Goal: Find specific page/section: Find specific page/section

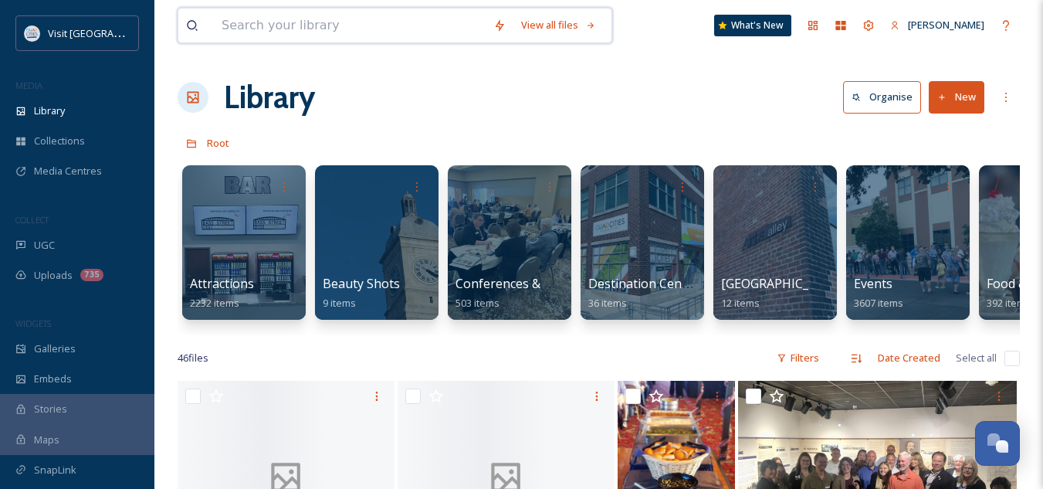
click at [303, 24] on input at bounding box center [350, 25] width 272 height 34
type input "niabi"
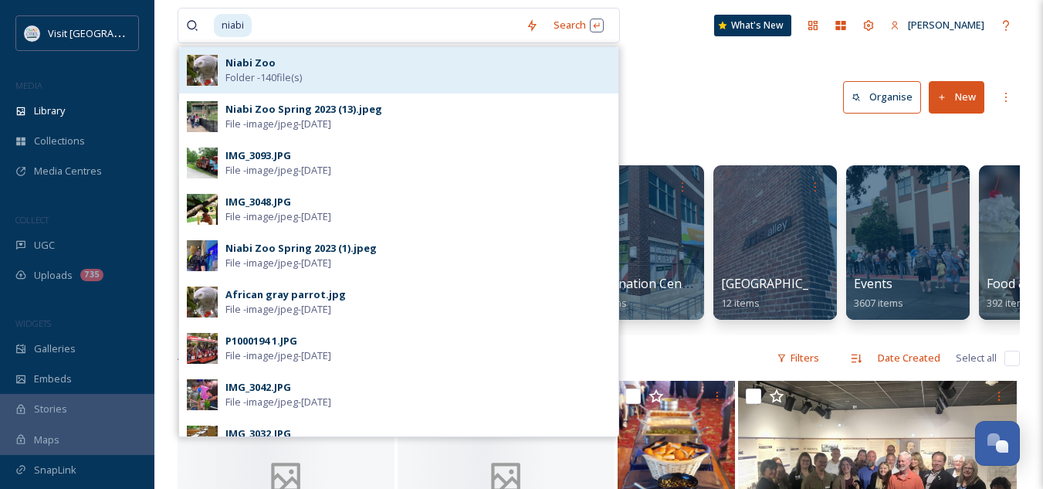
click at [279, 68] on div "Niabi Zoo Folder - 140 file(s)" at bounding box center [417, 70] width 385 height 29
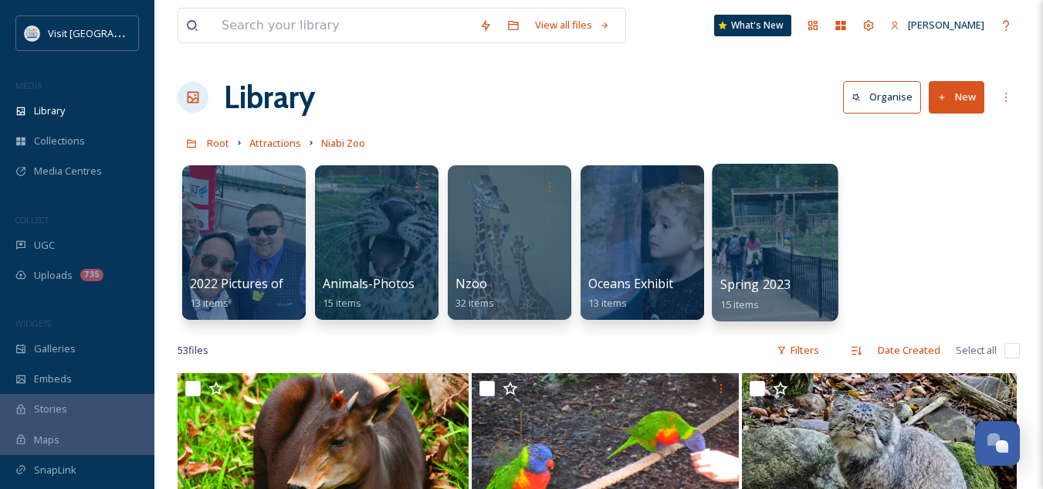
click at [754, 279] on span "Spring 2023" at bounding box center [755, 284] width 71 height 17
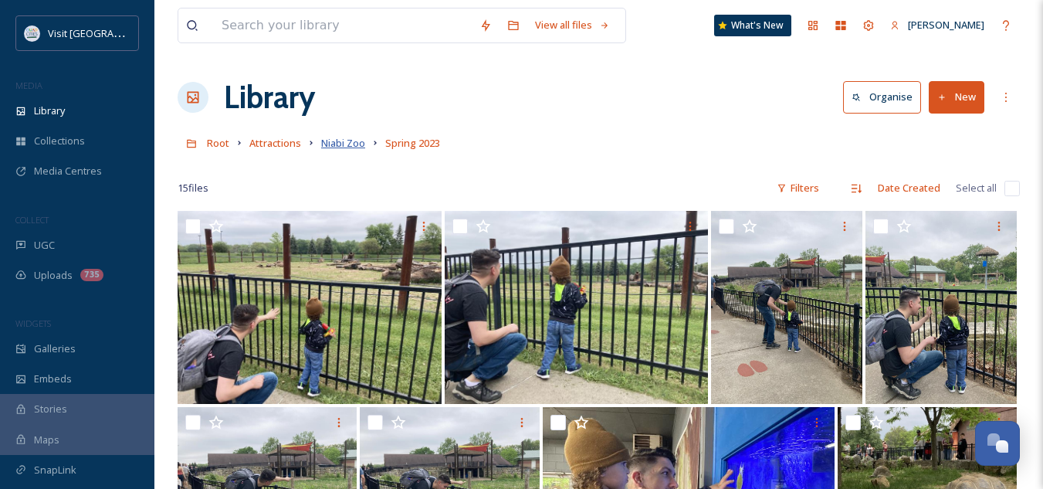
click at [343, 144] on span "Niabi Zoo" at bounding box center [343, 143] width 44 height 14
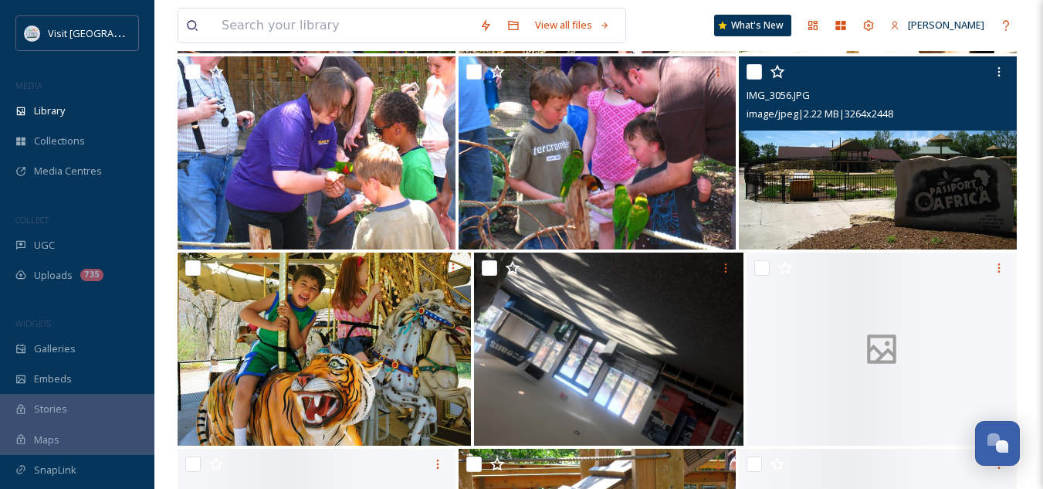
scroll to position [1301, 0]
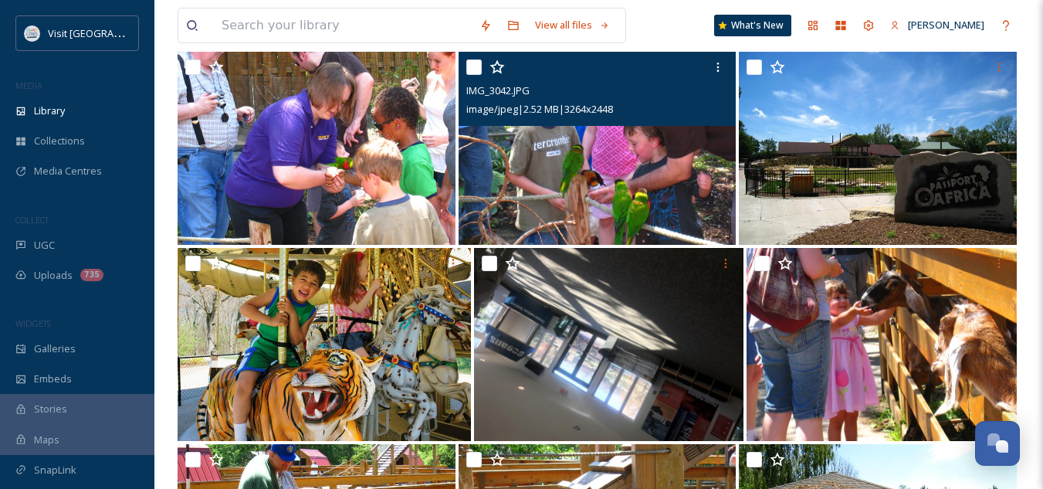
click at [681, 183] on img at bounding box center [597, 148] width 278 height 193
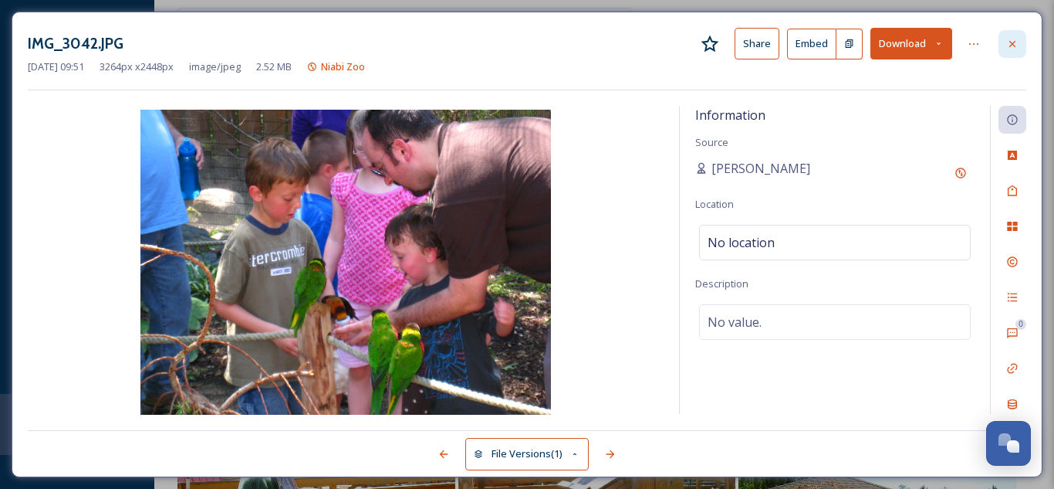
click at [1012, 43] on icon at bounding box center [1013, 43] width 6 height 6
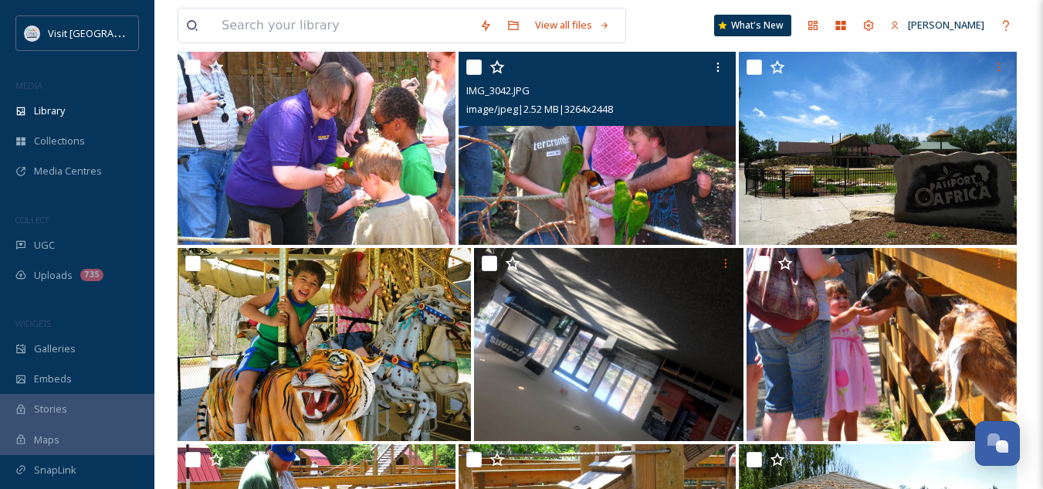
click at [644, 184] on img at bounding box center [597, 148] width 278 height 193
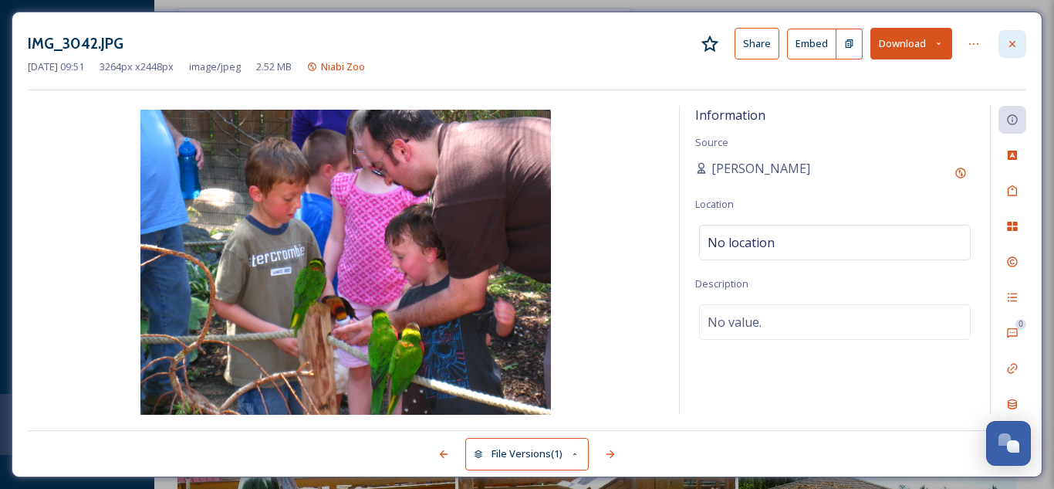
click at [1013, 36] on div at bounding box center [1013, 44] width 28 height 28
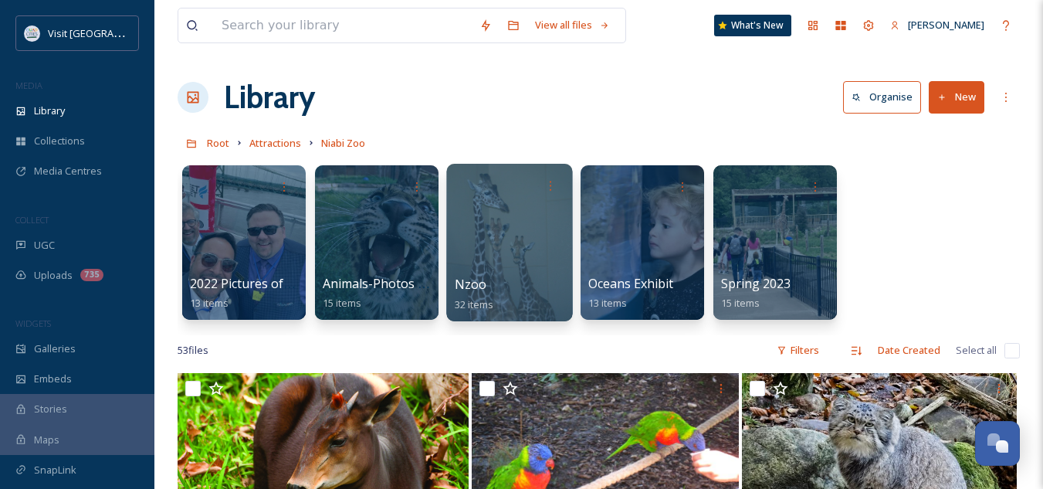
click at [474, 287] on span "Nzoo" at bounding box center [471, 284] width 32 height 17
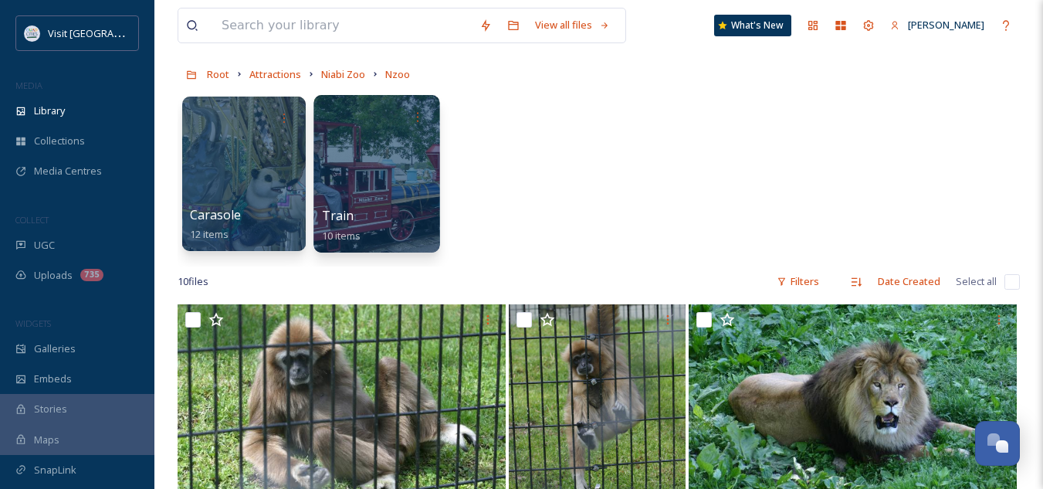
scroll to position [68, 0]
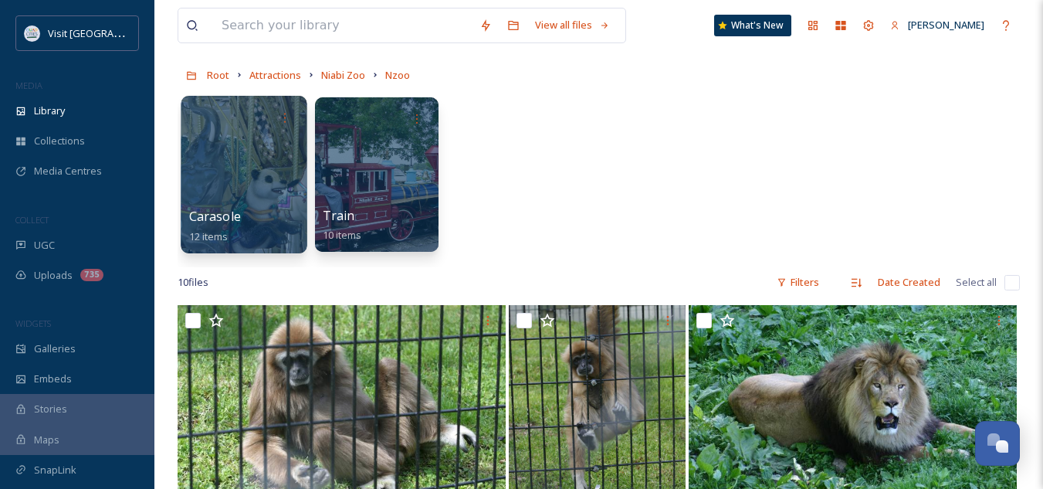
click at [213, 218] on span "Carasole" at bounding box center [215, 216] width 52 height 17
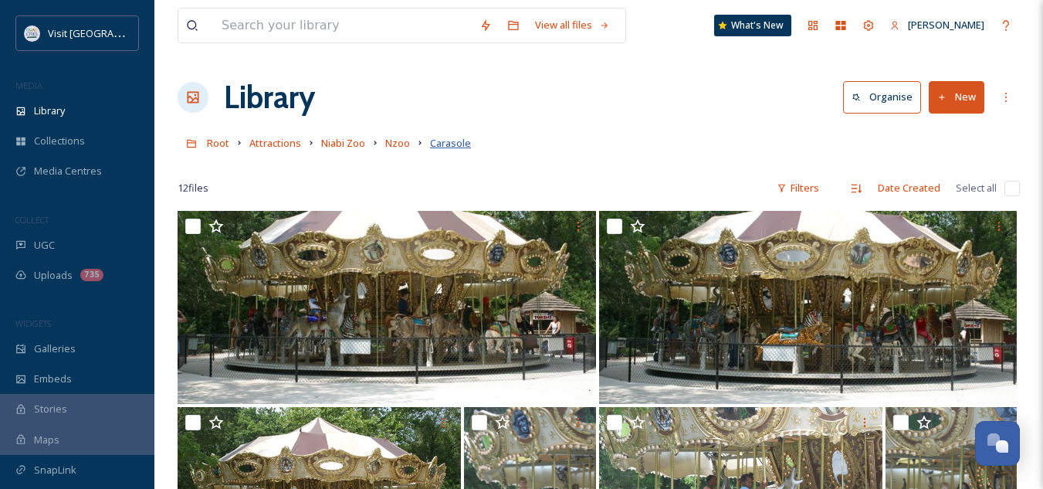
click at [438, 148] on span "Carasole" at bounding box center [450, 143] width 41 height 14
click at [338, 143] on span "Niabi Zoo" at bounding box center [343, 143] width 44 height 14
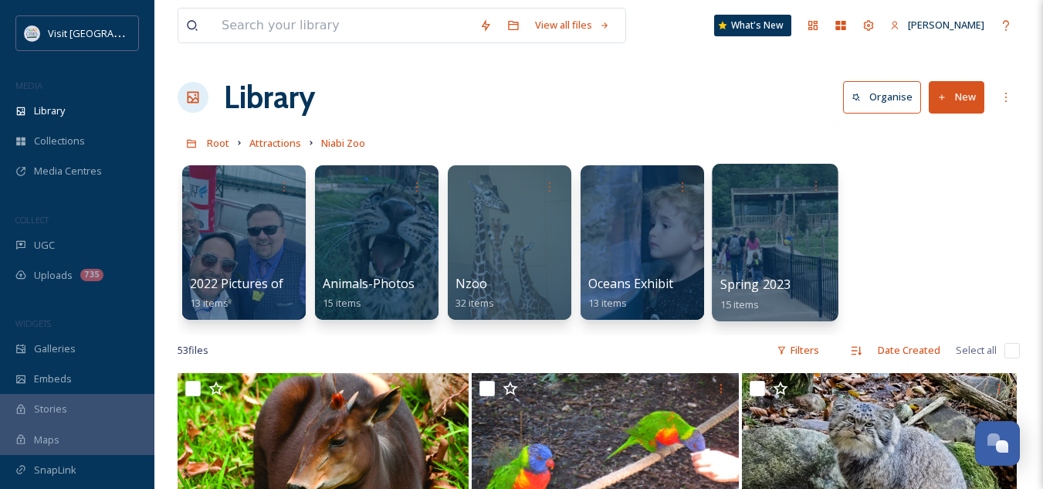
click at [784, 242] on div at bounding box center [775, 242] width 126 height 157
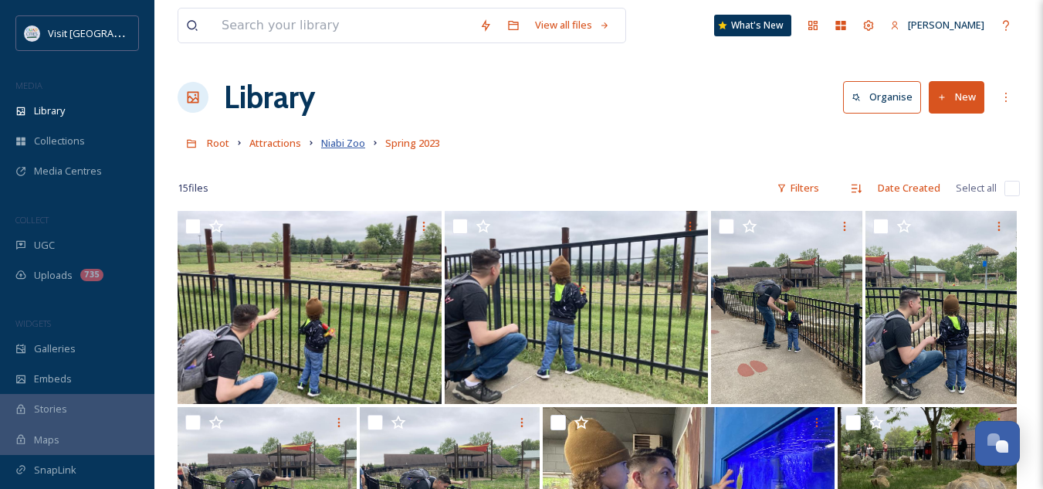
click at [343, 141] on span "Niabi Zoo" at bounding box center [343, 143] width 44 height 14
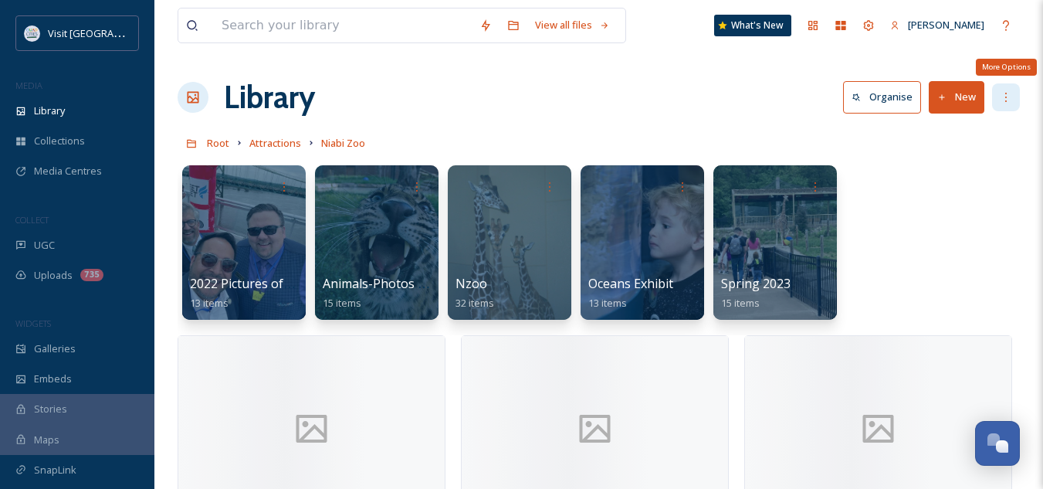
click at [1001, 98] on icon at bounding box center [1005, 97] width 12 height 12
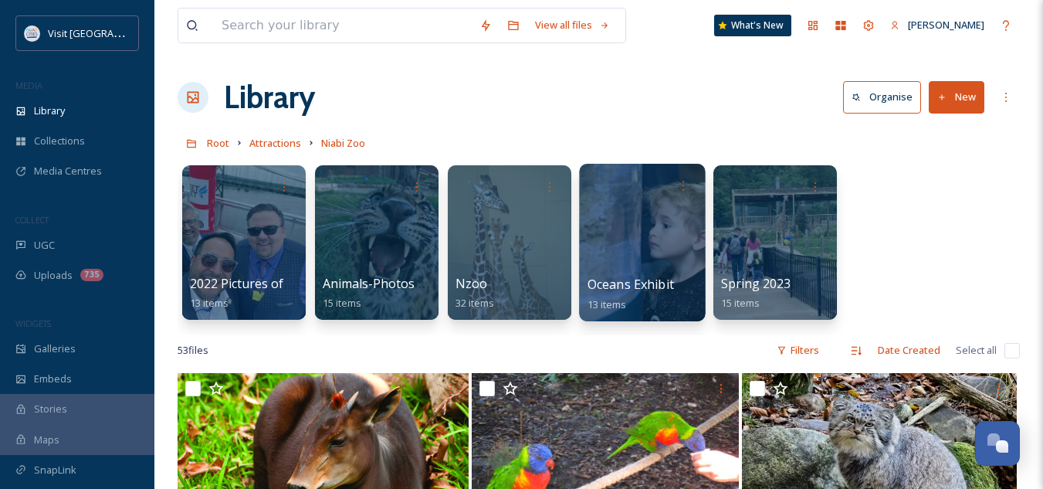
click at [666, 221] on div at bounding box center [642, 242] width 126 height 157
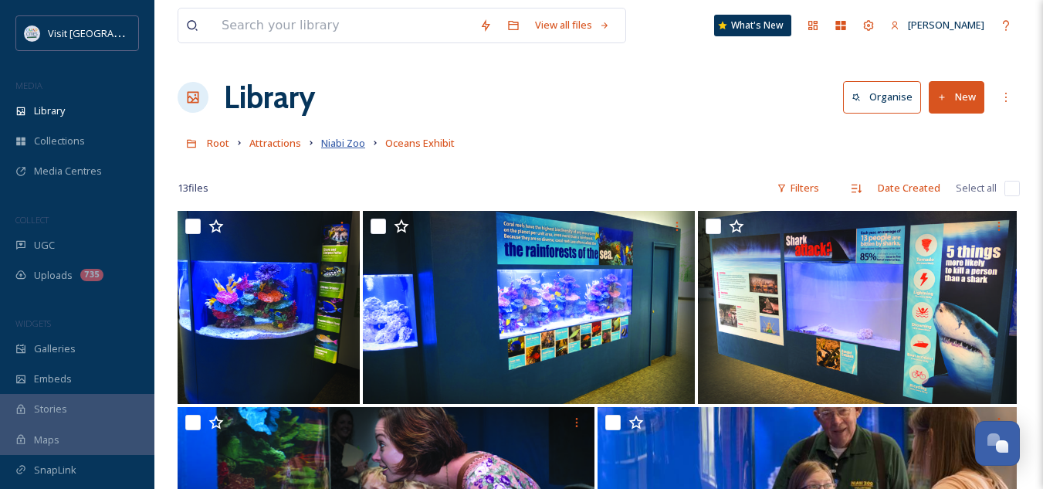
click at [337, 143] on span "Niabi Zoo" at bounding box center [343, 143] width 44 height 14
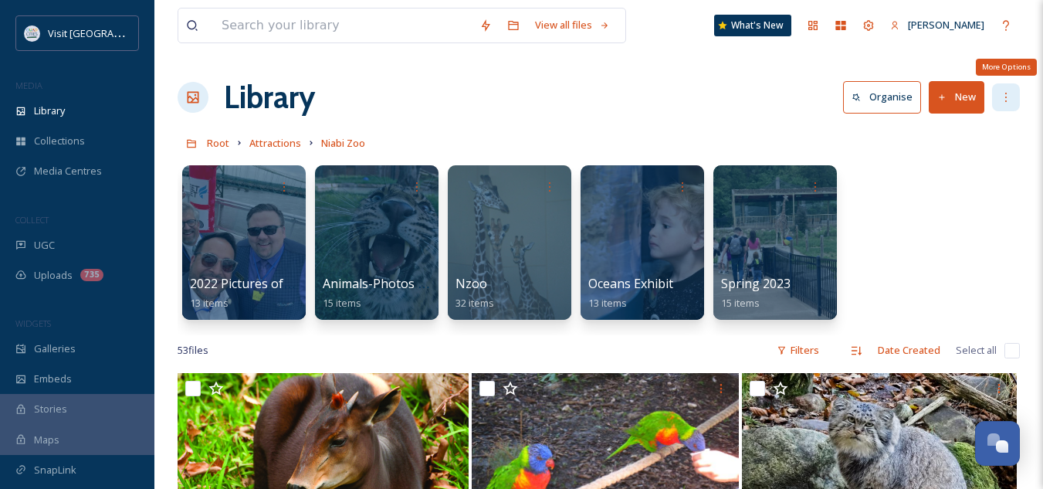
click at [1003, 105] on div "More Options" at bounding box center [1006, 97] width 28 height 28
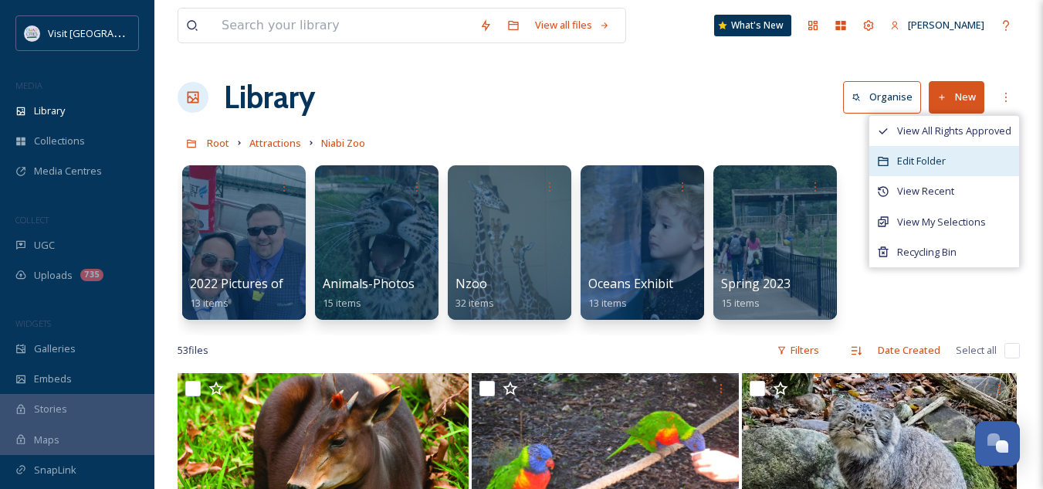
click at [927, 156] on span "Edit Folder" at bounding box center [921, 161] width 49 height 15
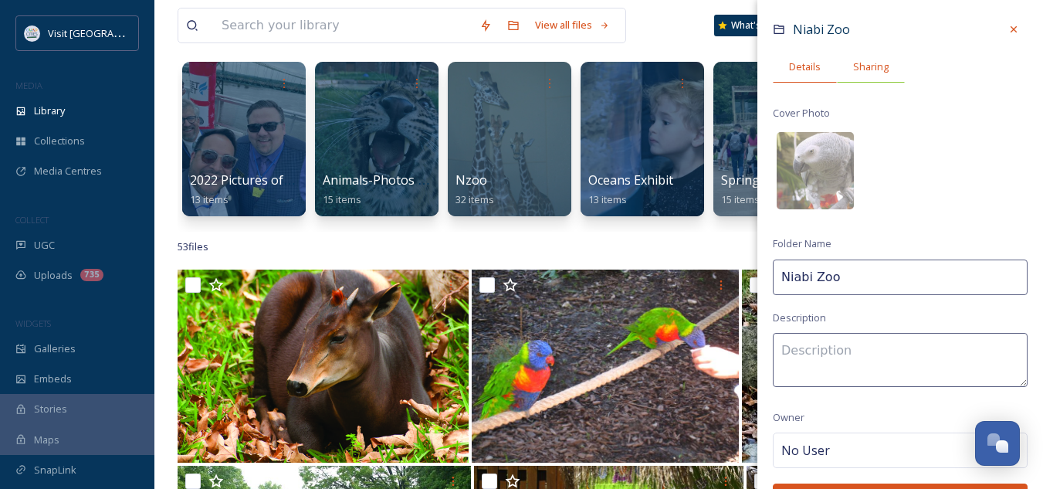
click at [861, 61] on span "Sharing" at bounding box center [871, 66] width 36 height 15
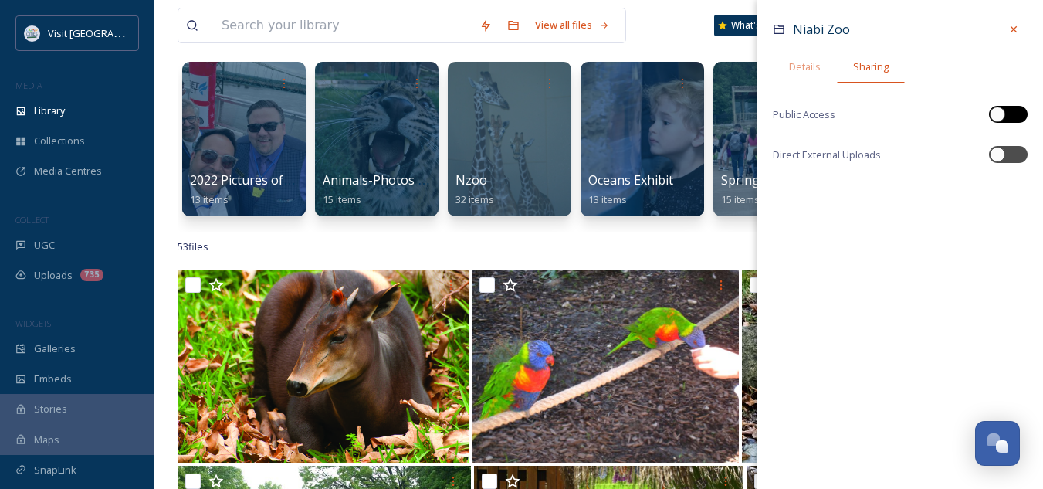
click at [999, 119] on div at bounding box center [996, 114] width 15 height 15
checkbox input "true"
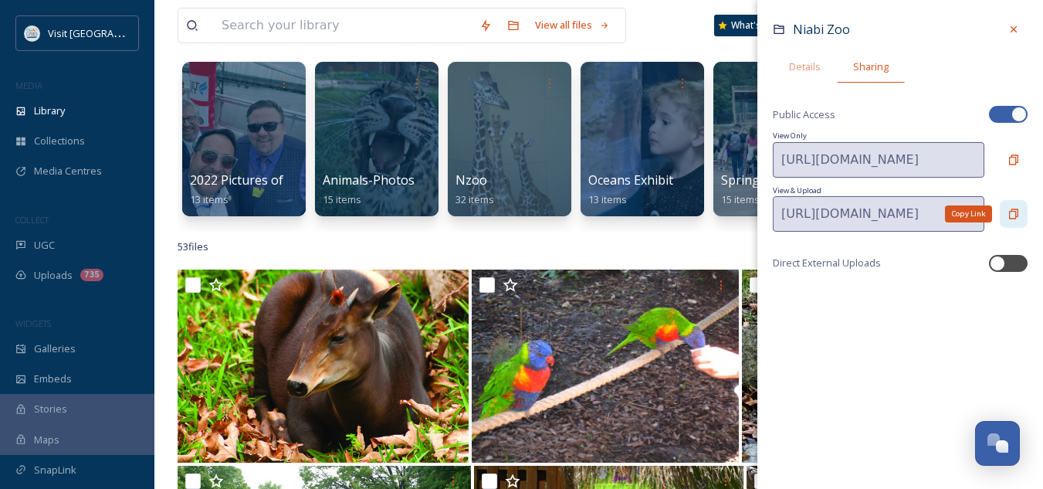
click at [1015, 212] on icon at bounding box center [1013, 213] width 9 height 10
click at [1013, 38] on div at bounding box center [1013, 29] width 28 height 28
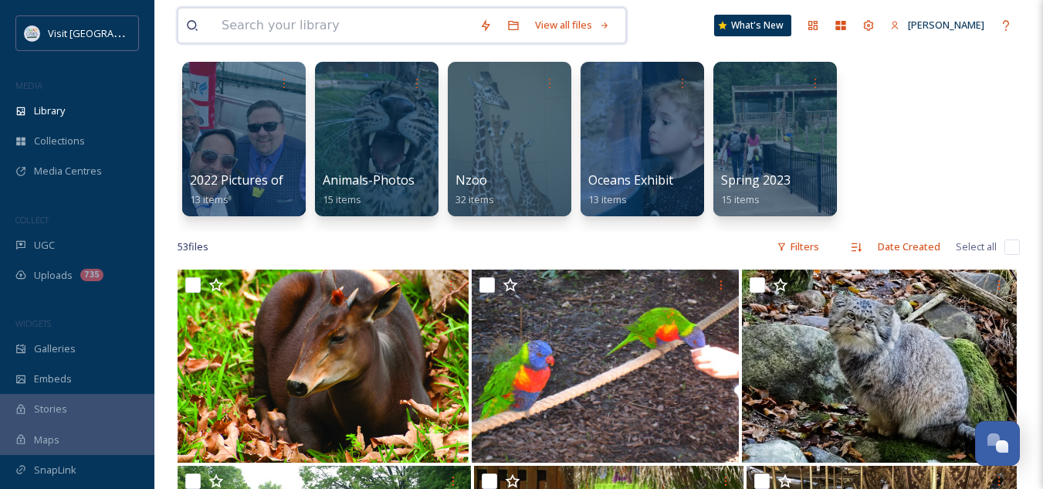
click at [288, 29] on input at bounding box center [343, 25] width 258 height 34
type input "union"
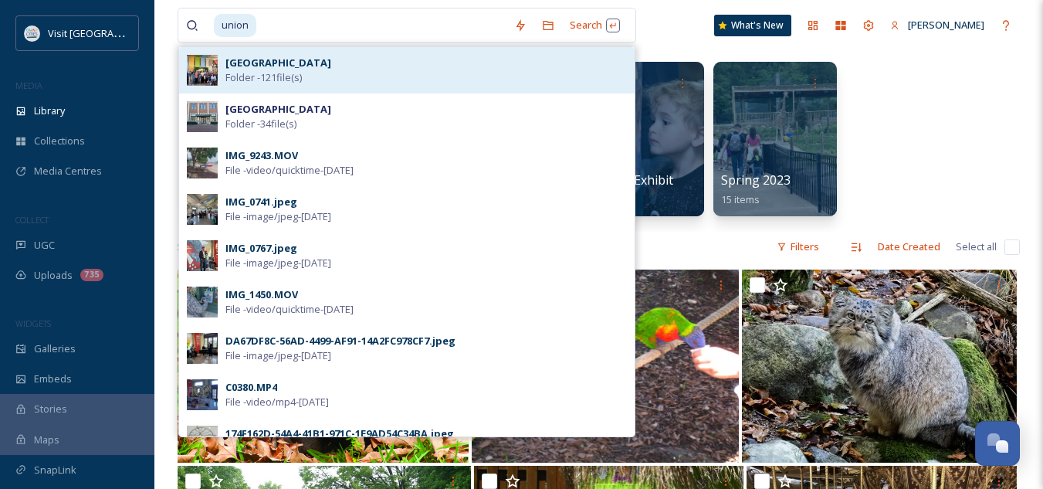
click at [300, 75] on span "Folder - 121 file(s)" at bounding box center [263, 77] width 76 height 15
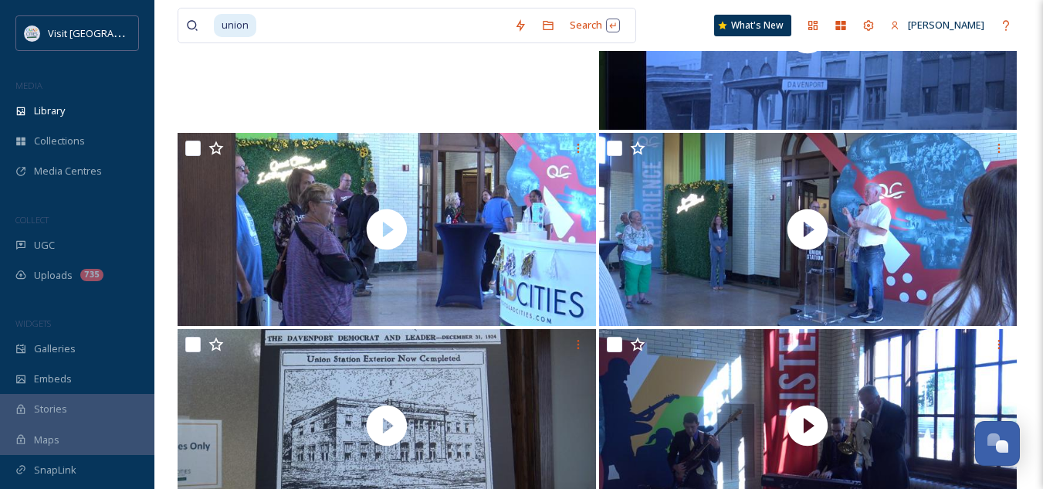
scroll to position [287, 0]
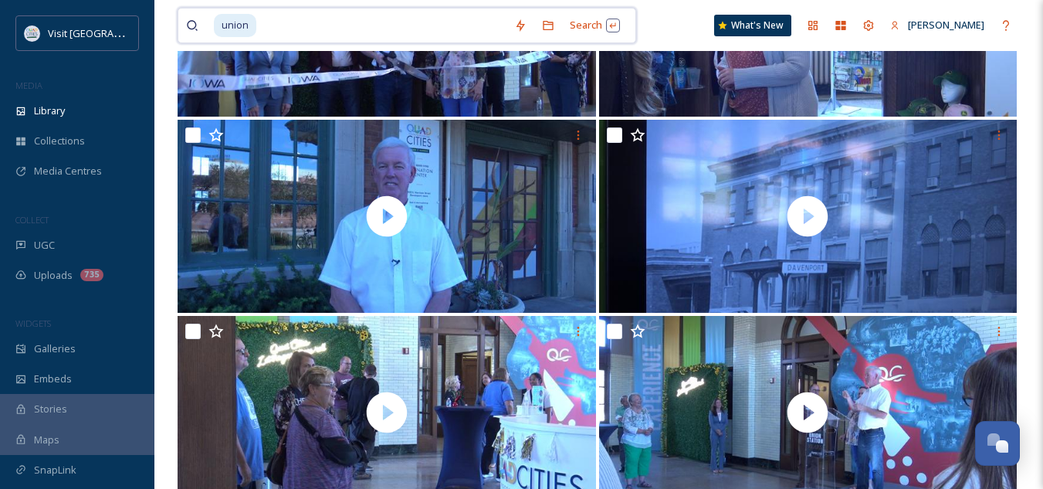
click at [270, 39] on input at bounding box center [382, 25] width 249 height 34
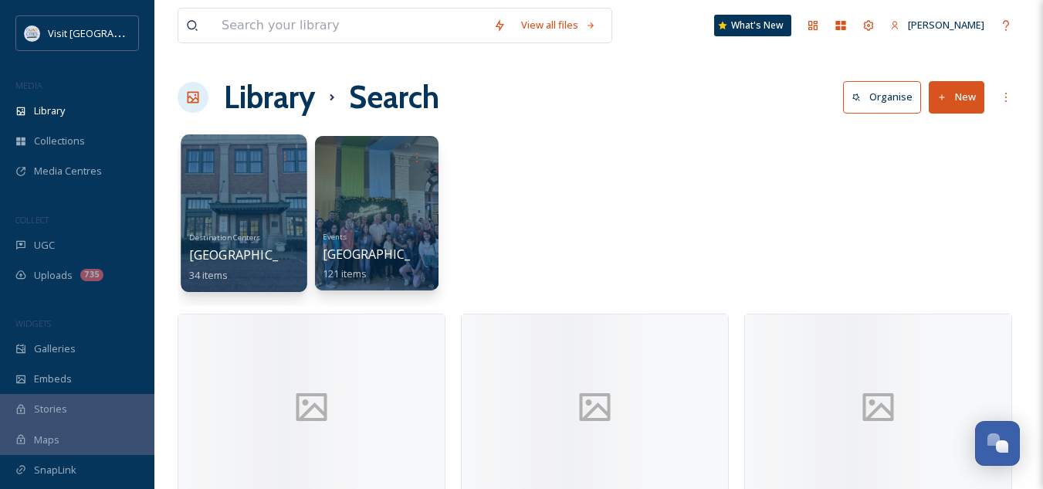
click at [240, 252] on span "[GEOGRAPHIC_DATA]" at bounding box center [252, 254] width 127 height 17
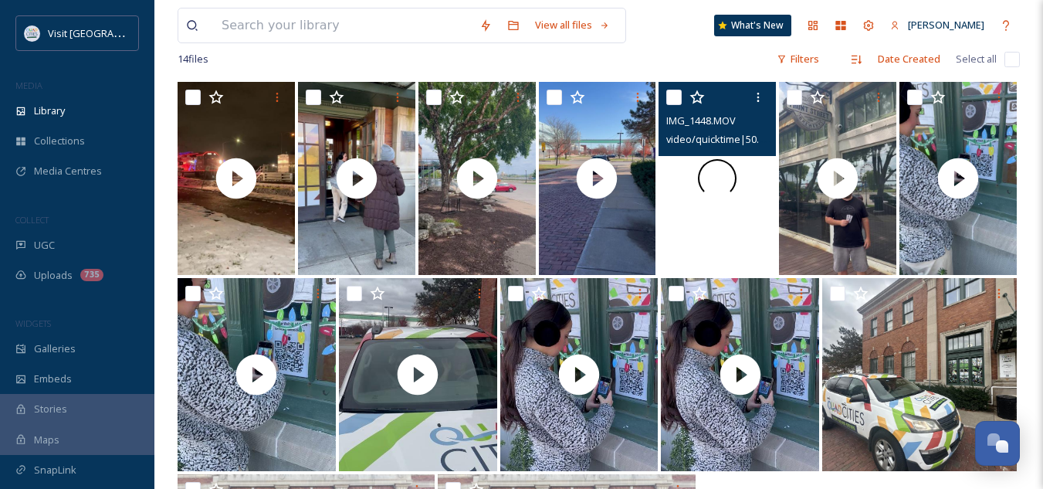
scroll to position [343, 0]
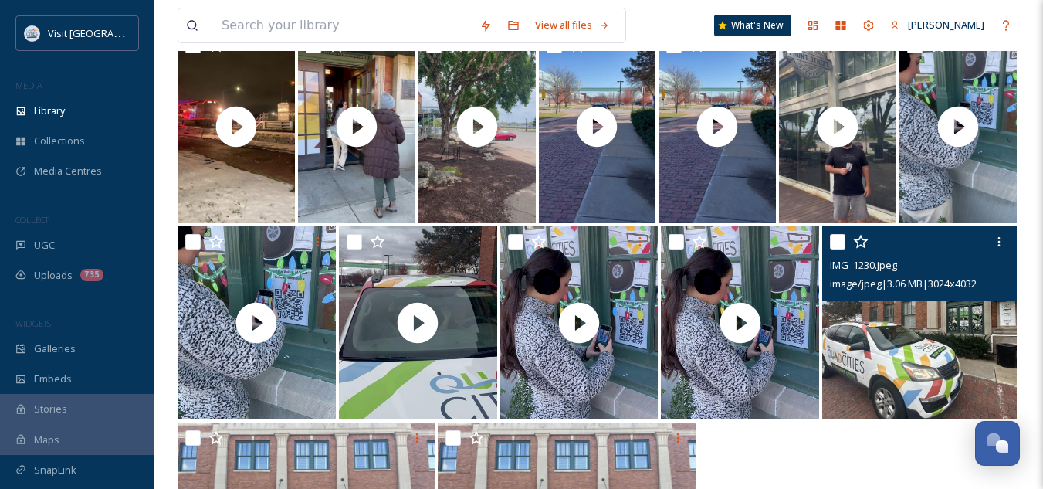
click at [895, 323] on img at bounding box center [919, 322] width 194 height 193
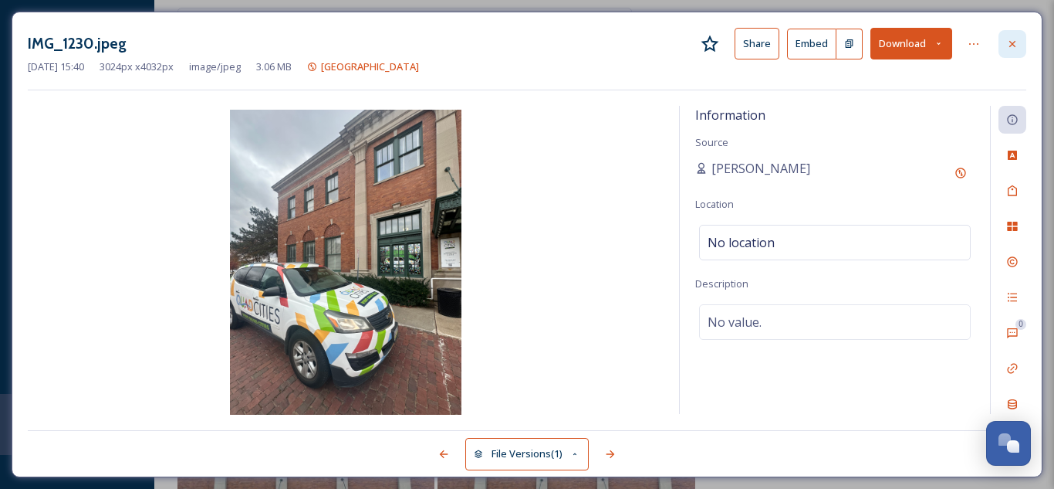
click at [1013, 48] on icon at bounding box center [1012, 44] width 12 height 12
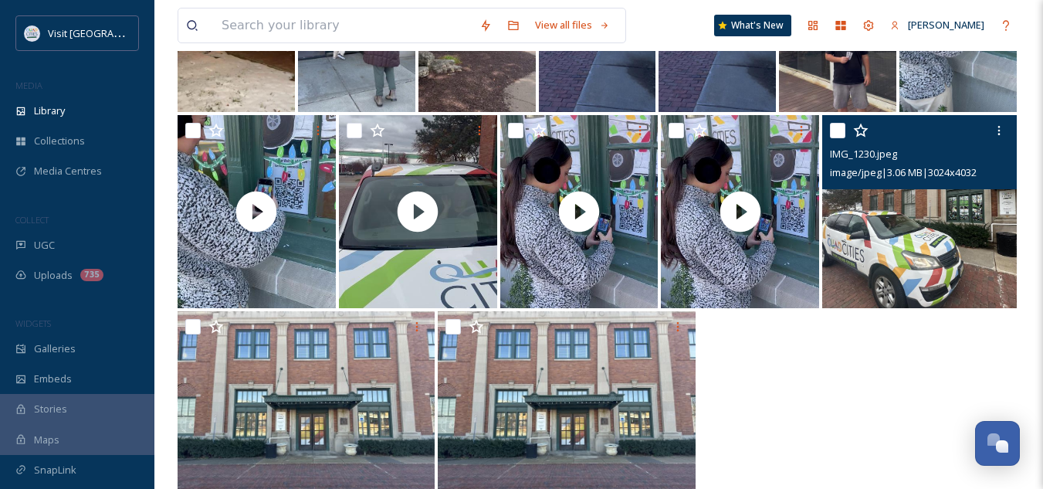
scroll to position [491, 0]
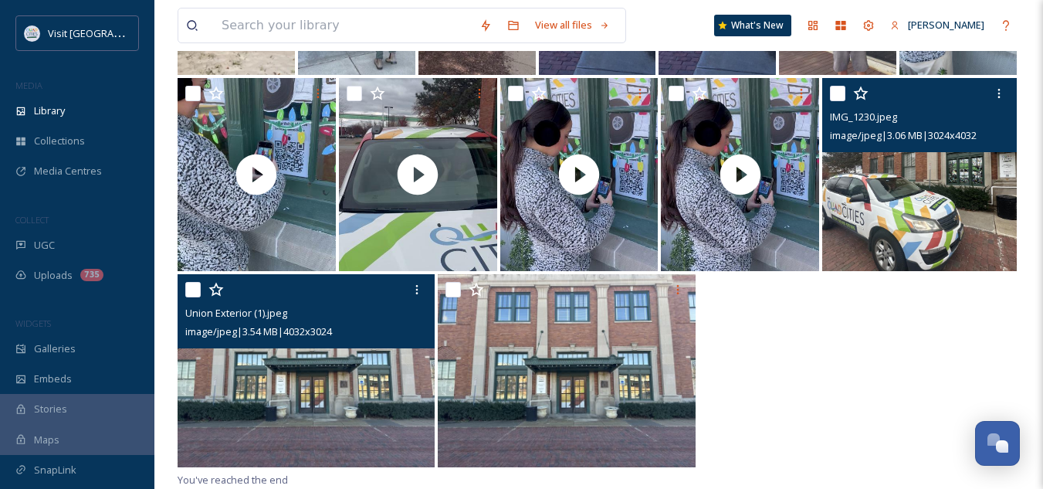
click at [339, 350] on img at bounding box center [306, 370] width 257 height 193
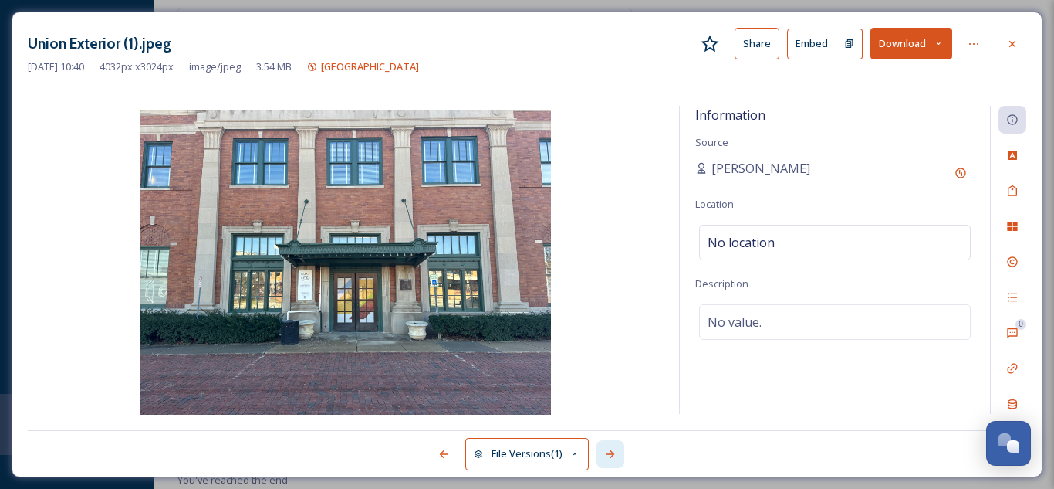
click at [624, 455] on div at bounding box center [611, 454] width 28 height 28
click at [1011, 46] on icon at bounding box center [1013, 43] width 6 height 6
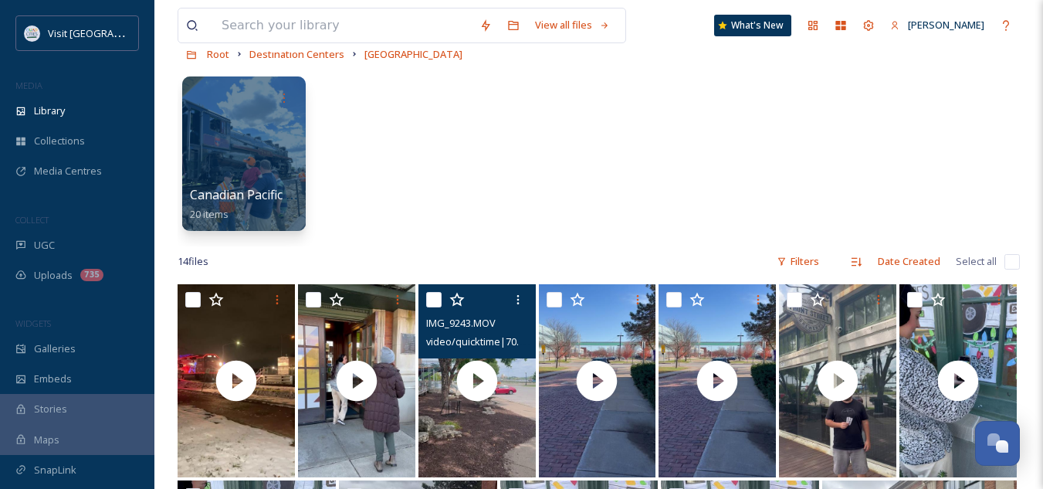
scroll to position [86, 0]
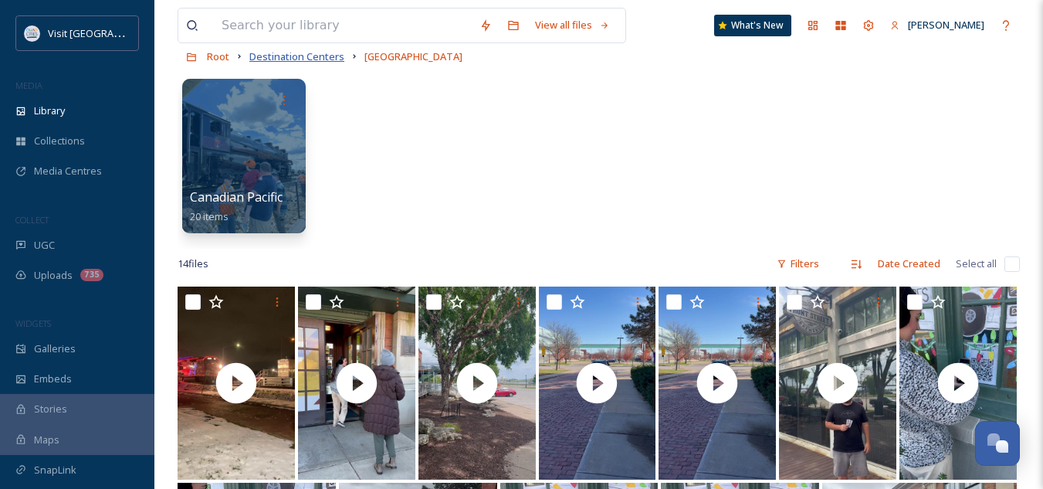
click at [318, 55] on span "Destination Centers" at bounding box center [296, 56] width 95 height 14
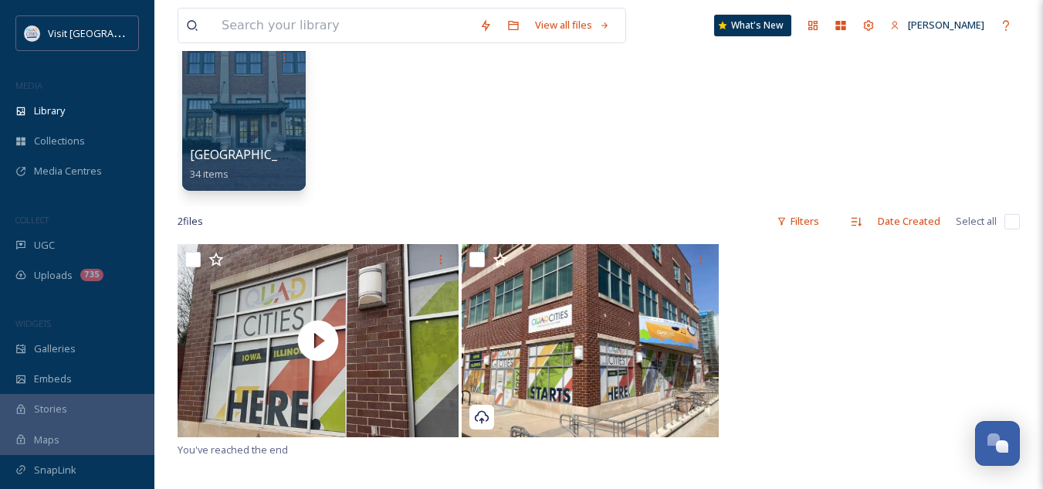
scroll to position [36, 0]
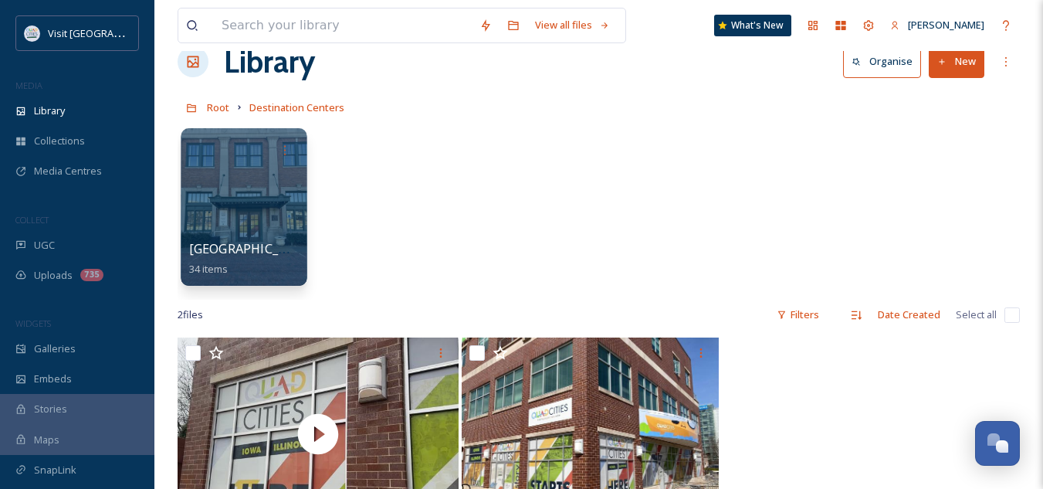
click at [237, 249] on span "[GEOGRAPHIC_DATA]" at bounding box center [252, 248] width 127 height 17
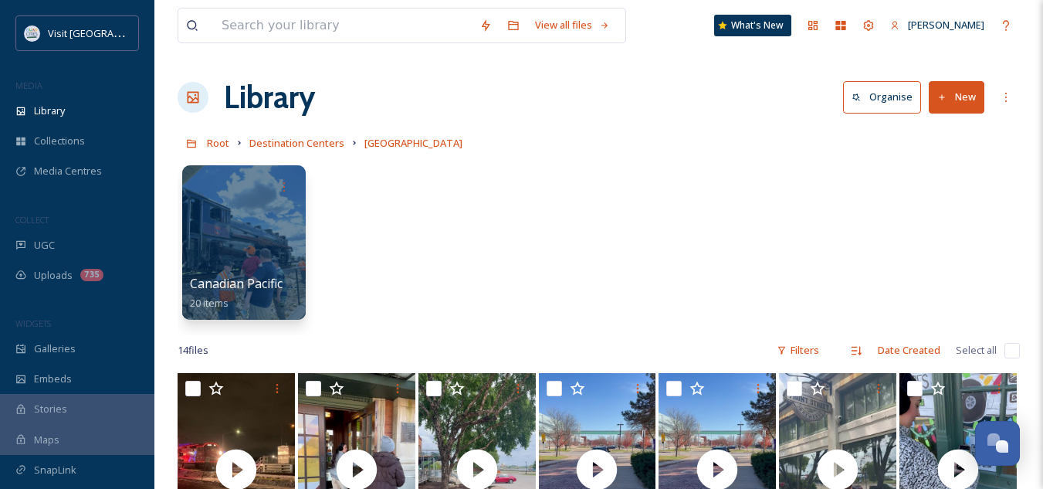
scroll to position [491, 0]
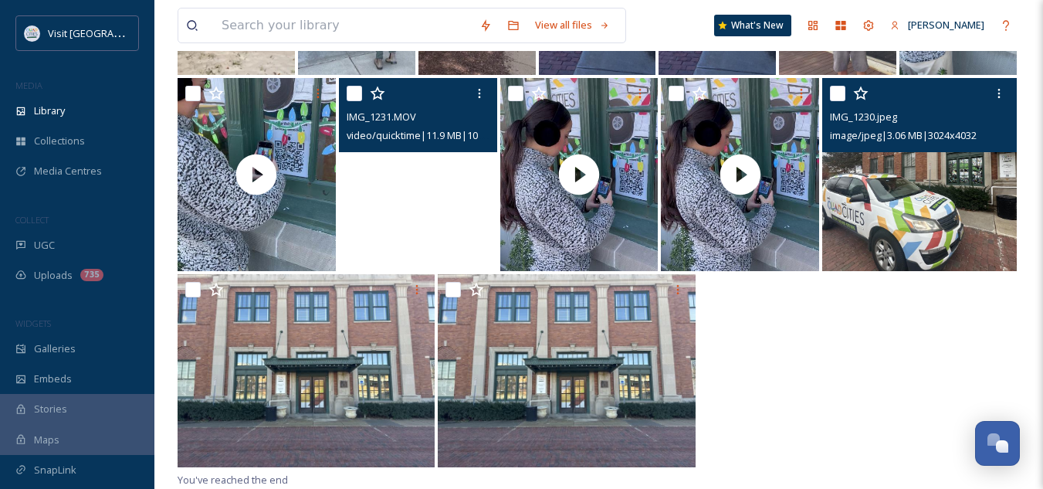
click at [1002, 198] on img at bounding box center [919, 174] width 194 height 193
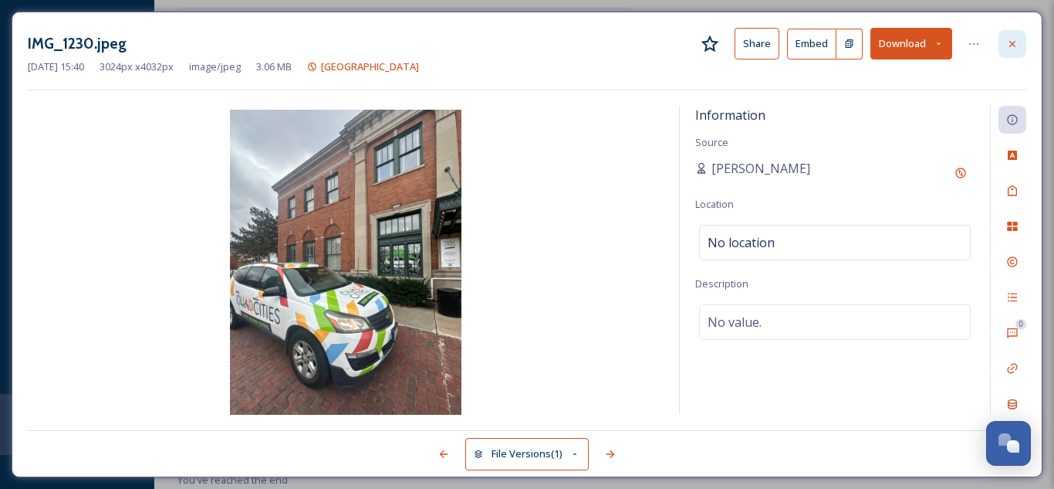
click at [1025, 42] on div at bounding box center [1013, 44] width 28 height 28
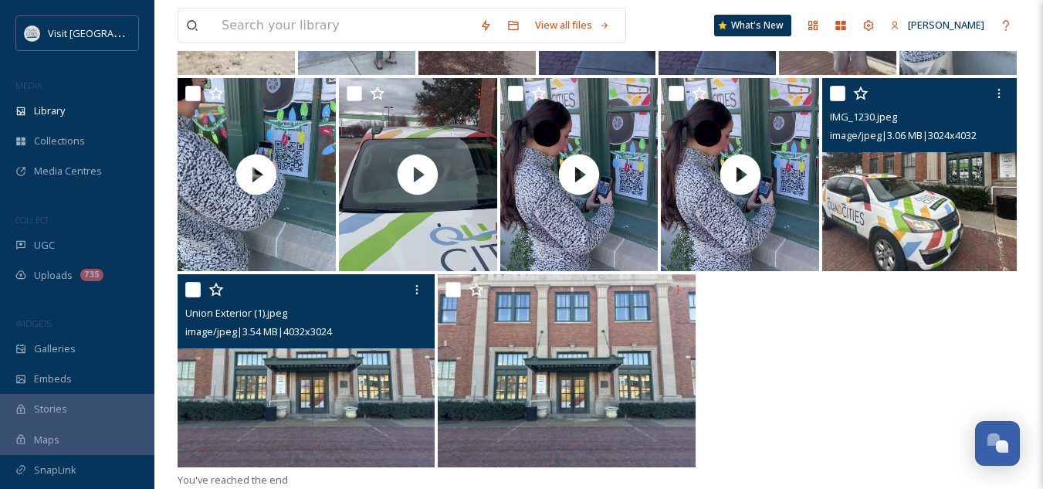
click at [370, 382] on img at bounding box center [306, 370] width 257 height 193
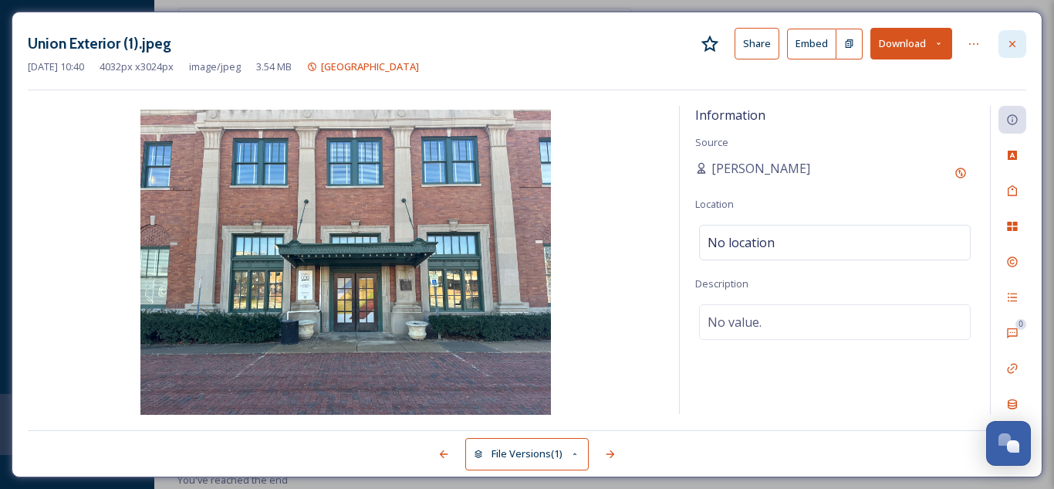
click at [1007, 42] on icon at bounding box center [1012, 44] width 12 height 12
